Goal: Entertainment & Leisure: Consume media (video, audio)

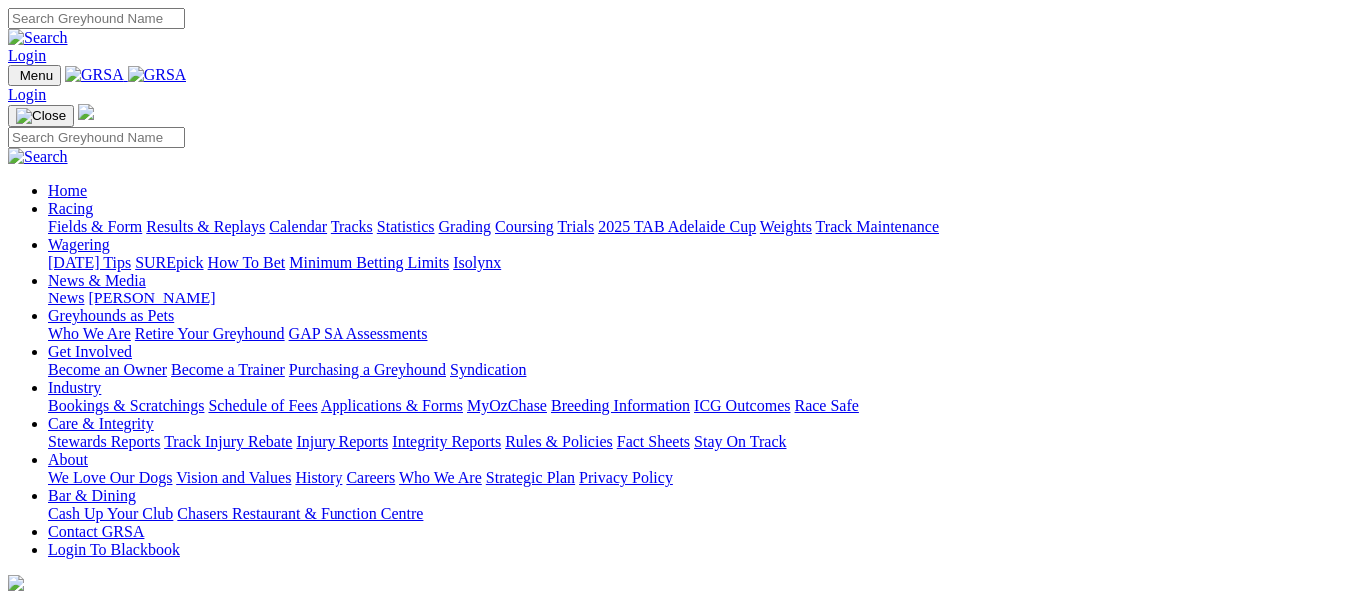
scroll to position [699, 0]
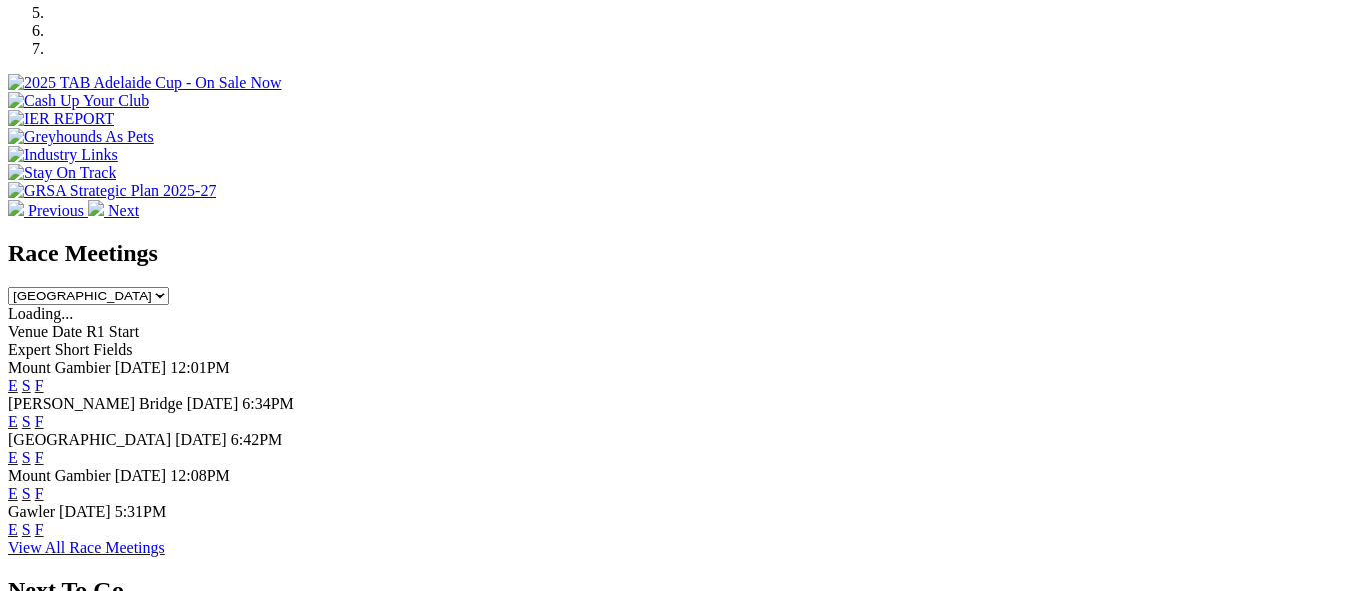
click at [44, 485] on link "F" at bounding box center [39, 493] width 9 height 17
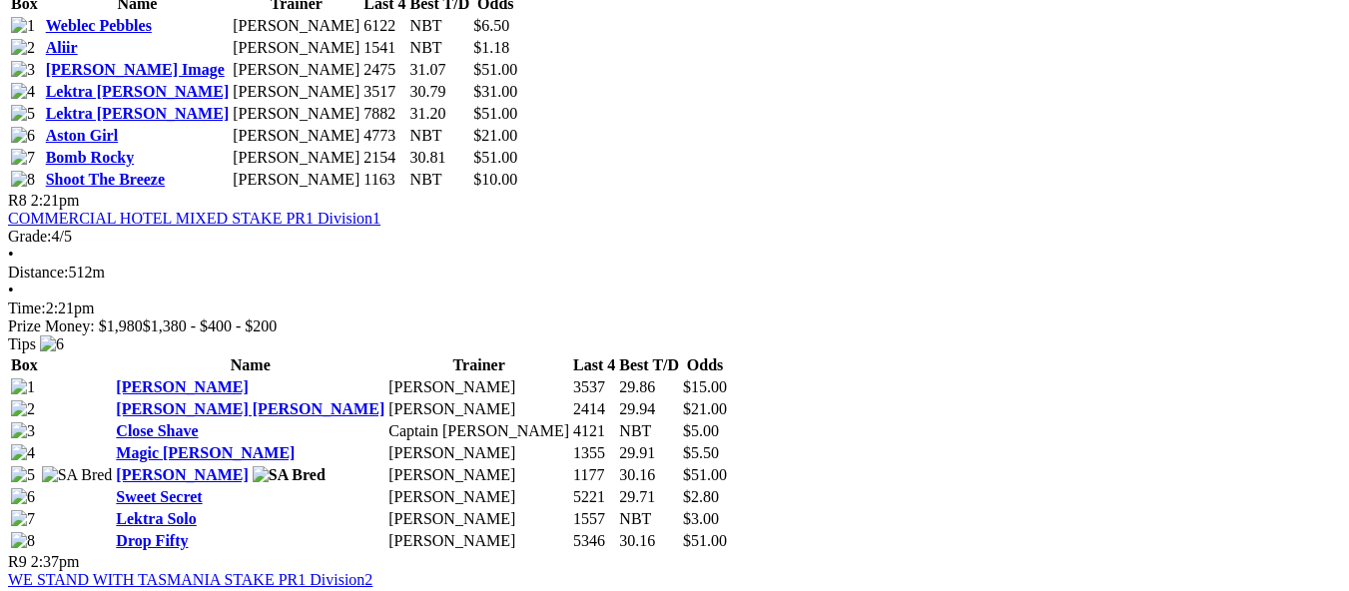
scroll to position [3294, 0]
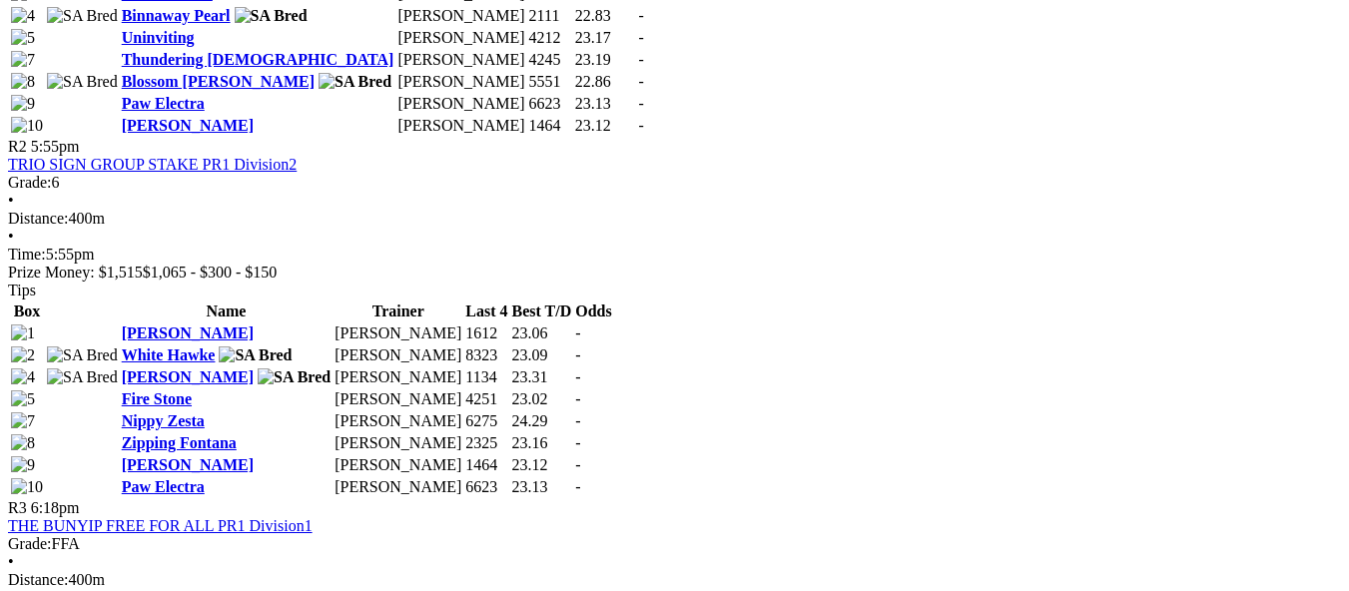
scroll to position [1497, 0]
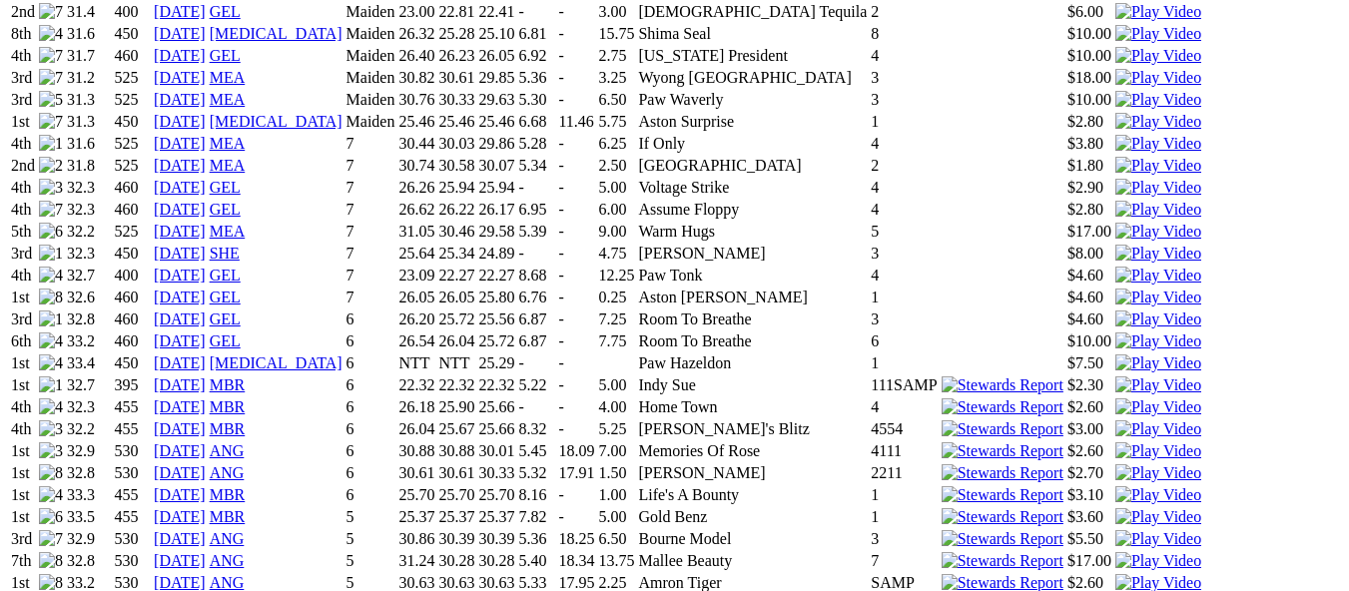
scroll to position [1397, 0]
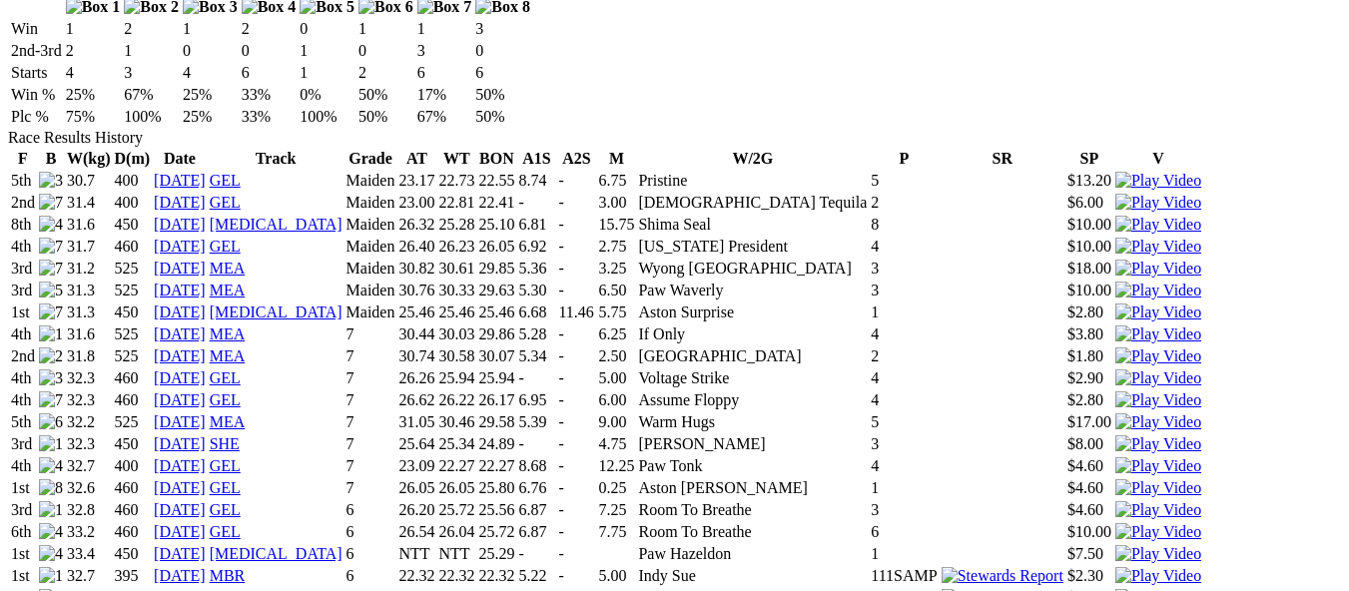
scroll to position [1298, 0]
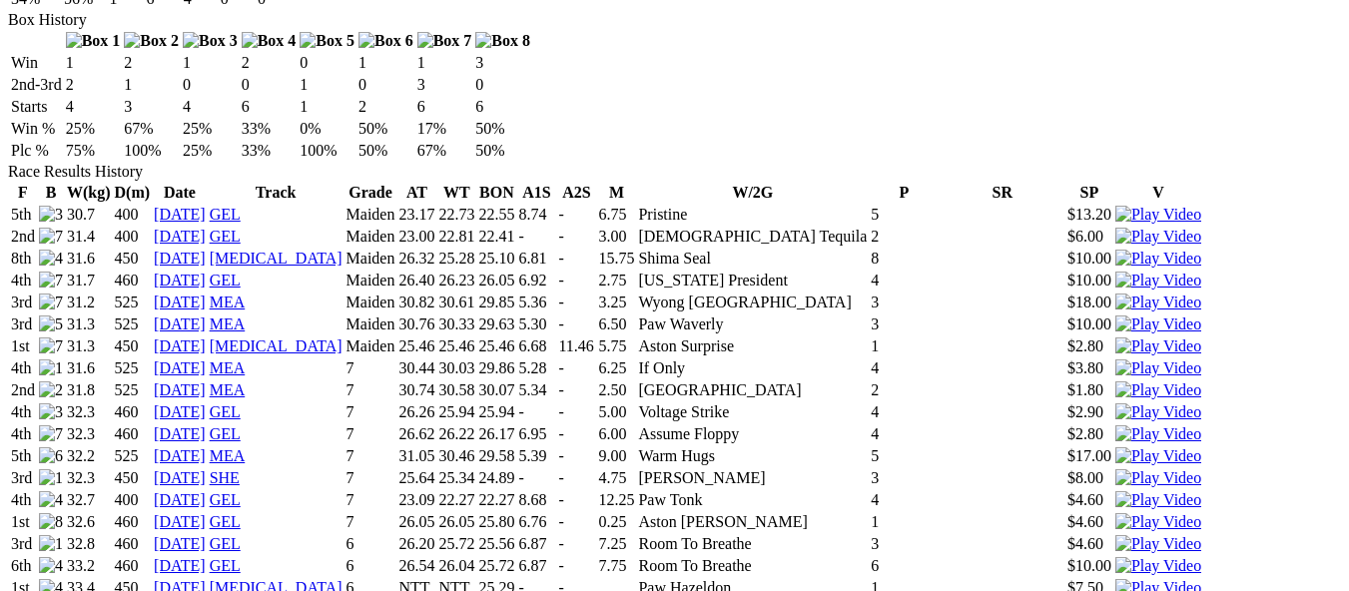
scroll to position [1397, 0]
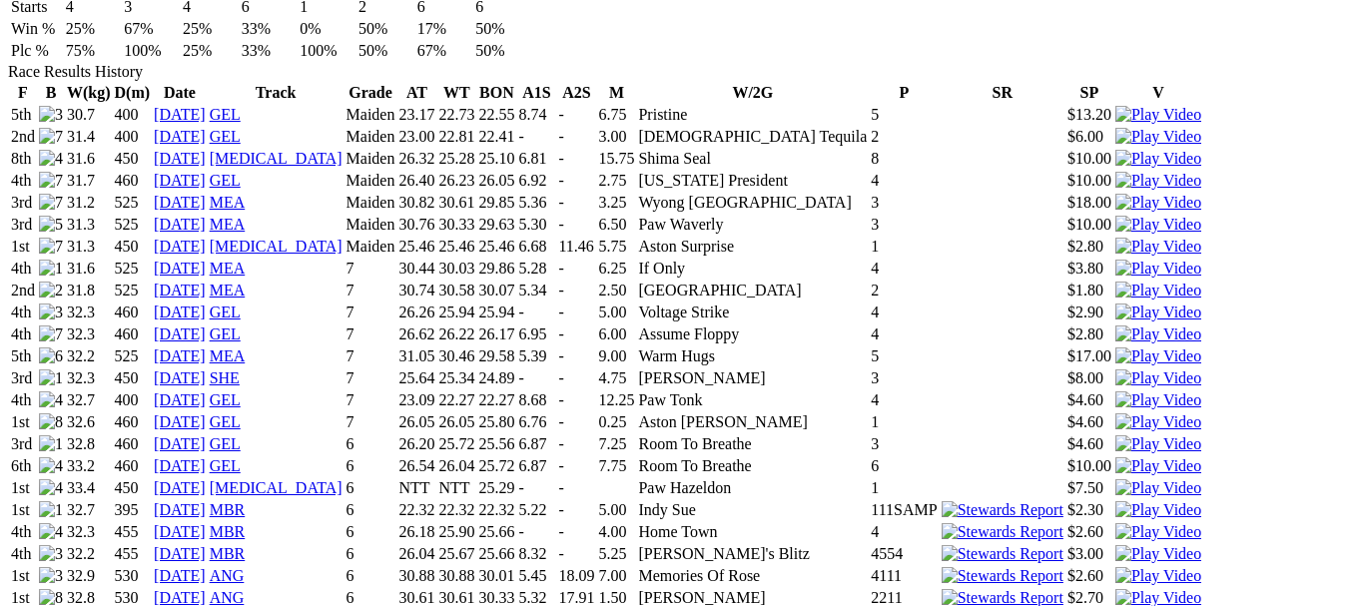
drag, startPoint x: 902, startPoint y: 56, endPoint x: 896, endPoint y: 74, distance: 18.9
